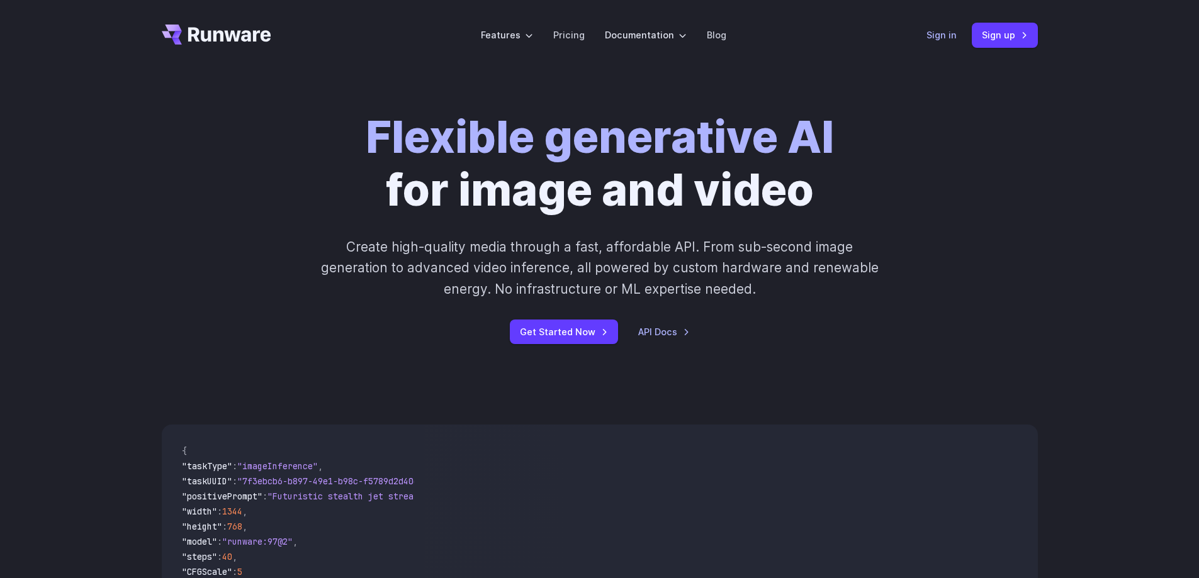
click at [944, 38] on link "Sign in" at bounding box center [941, 35] width 30 height 14
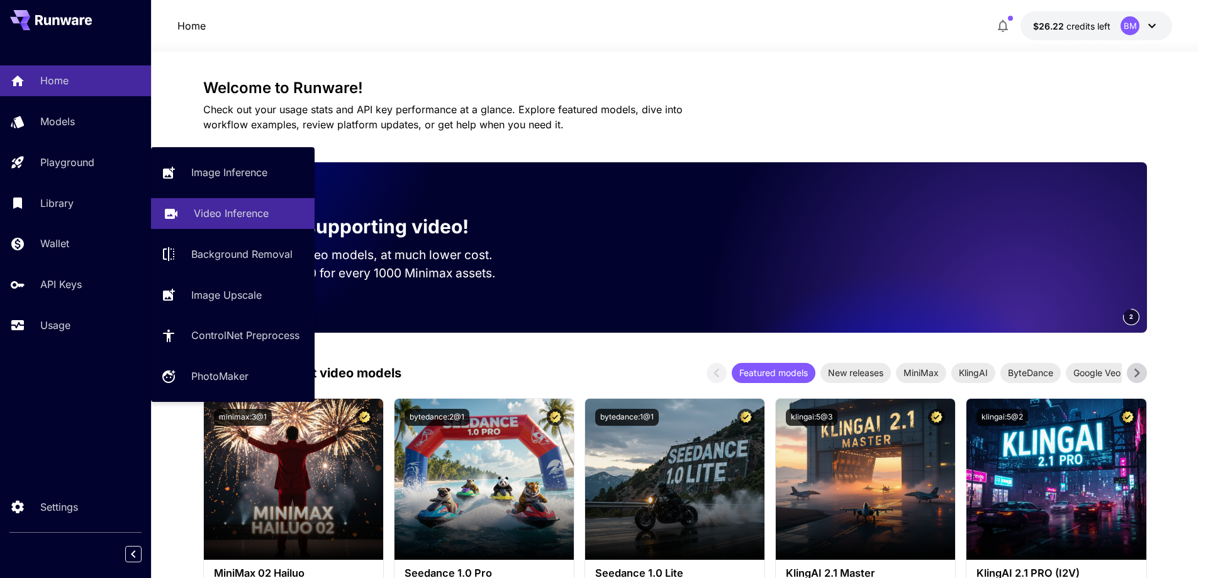
click at [217, 207] on p "Video Inference" at bounding box center [231, 213] width 75 height 15
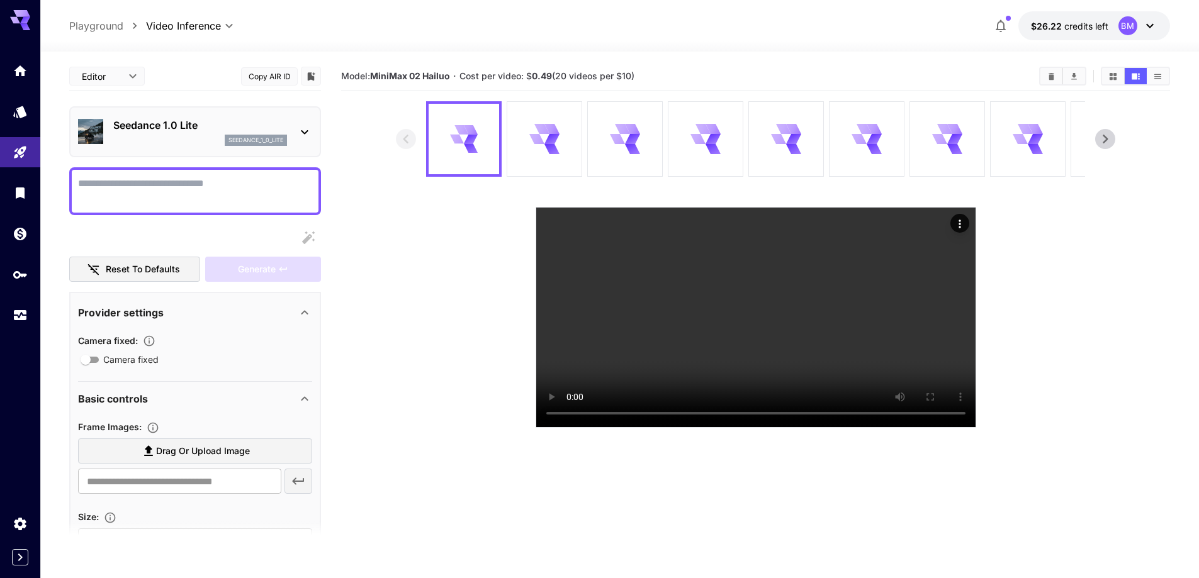
click at [212, 135] on div "seedance_1_0_lite" at bounding box center [200, 140] width 174 height 11
